Goal: Task Accomplishment & Management: Manage account settings

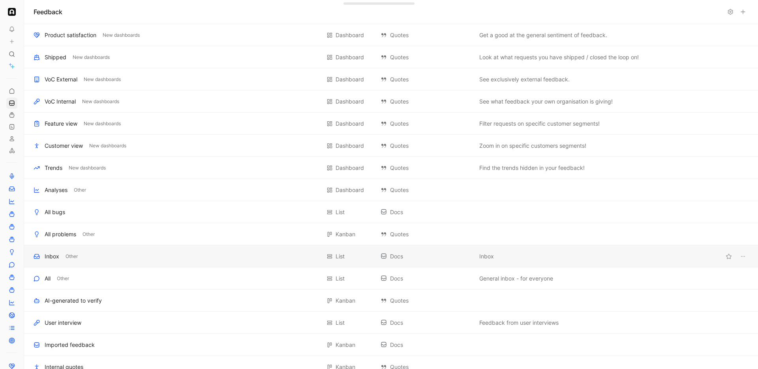
click at [52, 255] on div "Inbox" at bounding box center [52, 255] width 15 height 9
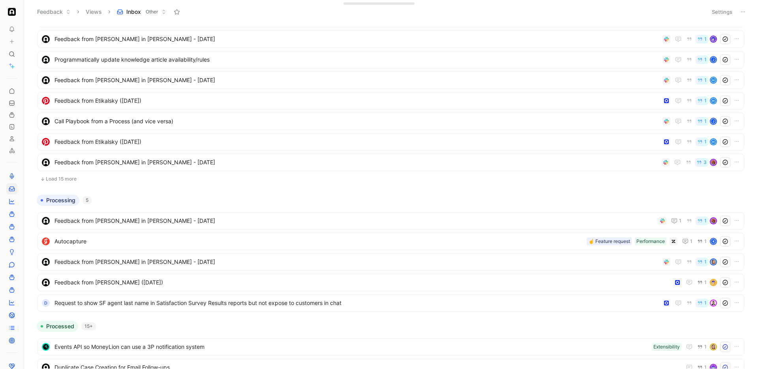
scroll to position [178, 0]
click at [73, 174] on button "Load 15 more" at bounding box center [390, 178] width 706 height 9
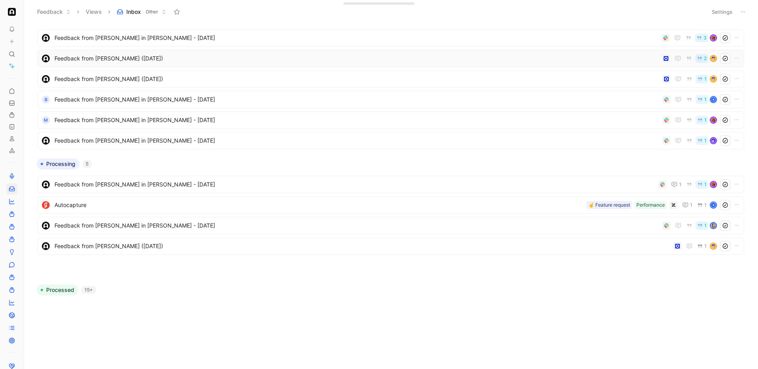
scroll to position [0, 0]
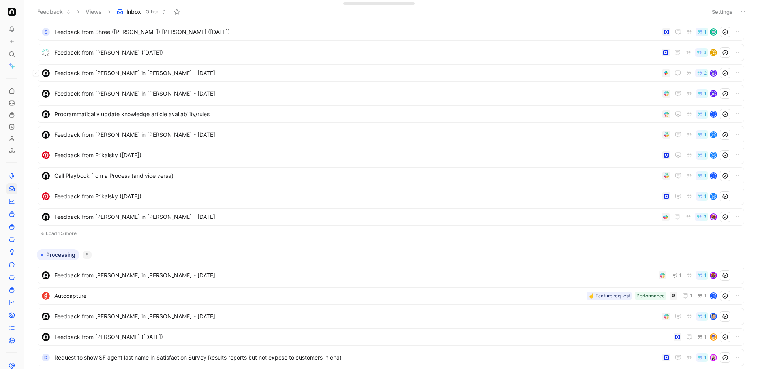
scroll to position [141, 0]
